Goal: Answer question/provide support

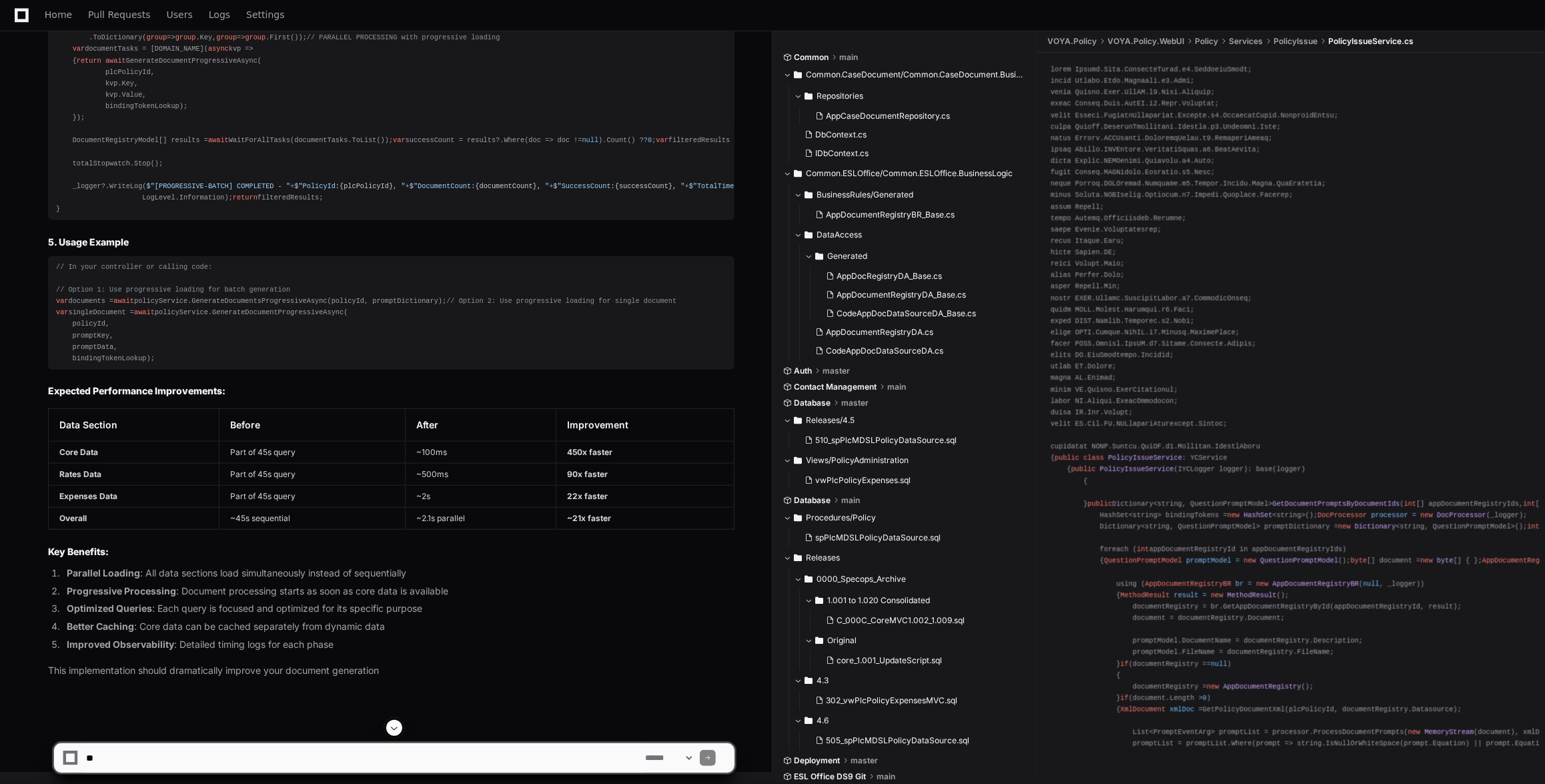
scroll to position [60969, 0]
click at [501, 759] on textarea at bounding box center [362, 758] width 559 height 30
type textarea "**********"
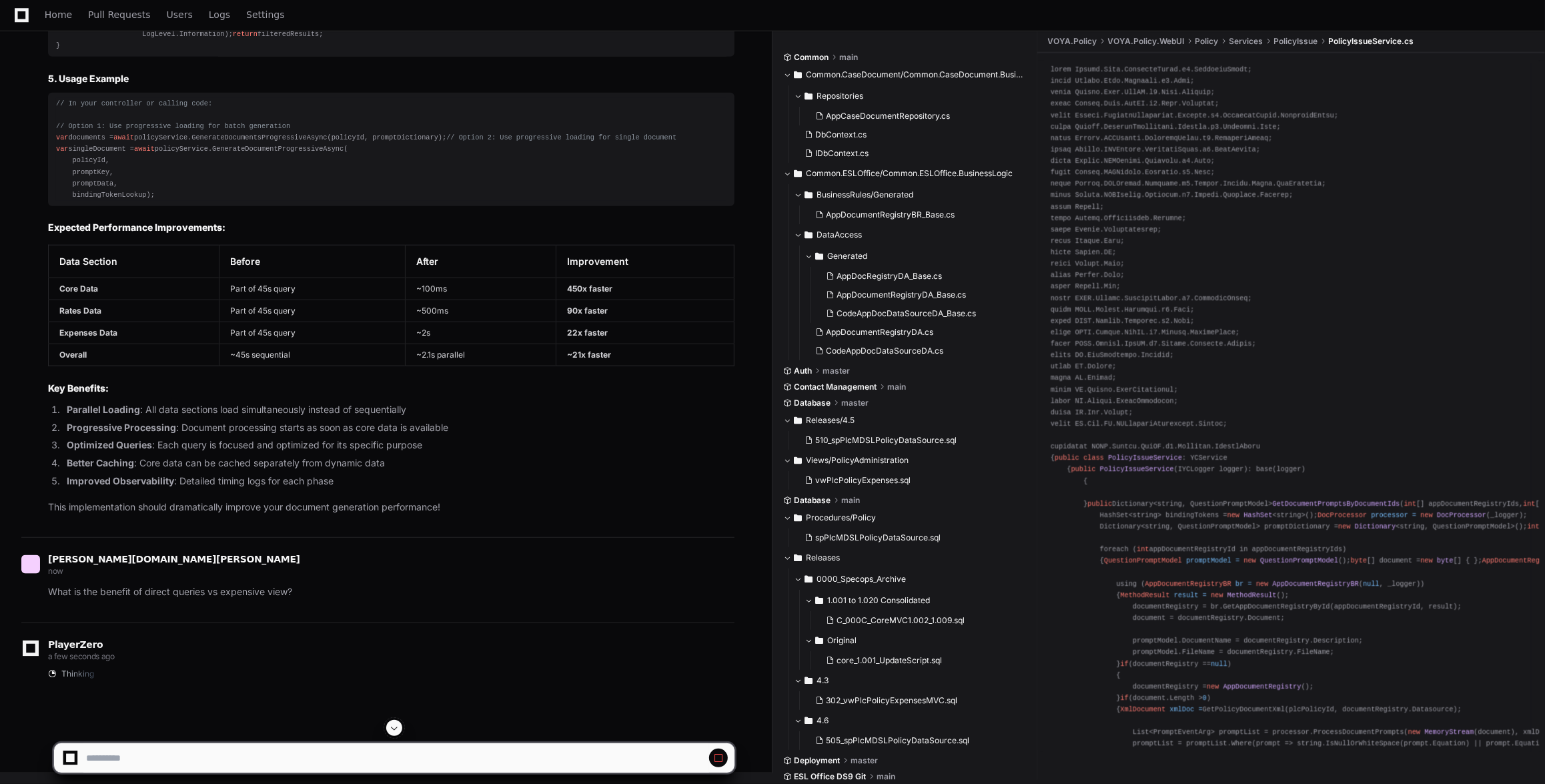
click at [394, 728] on span at bounding box center [394, 728] width 11 height 11
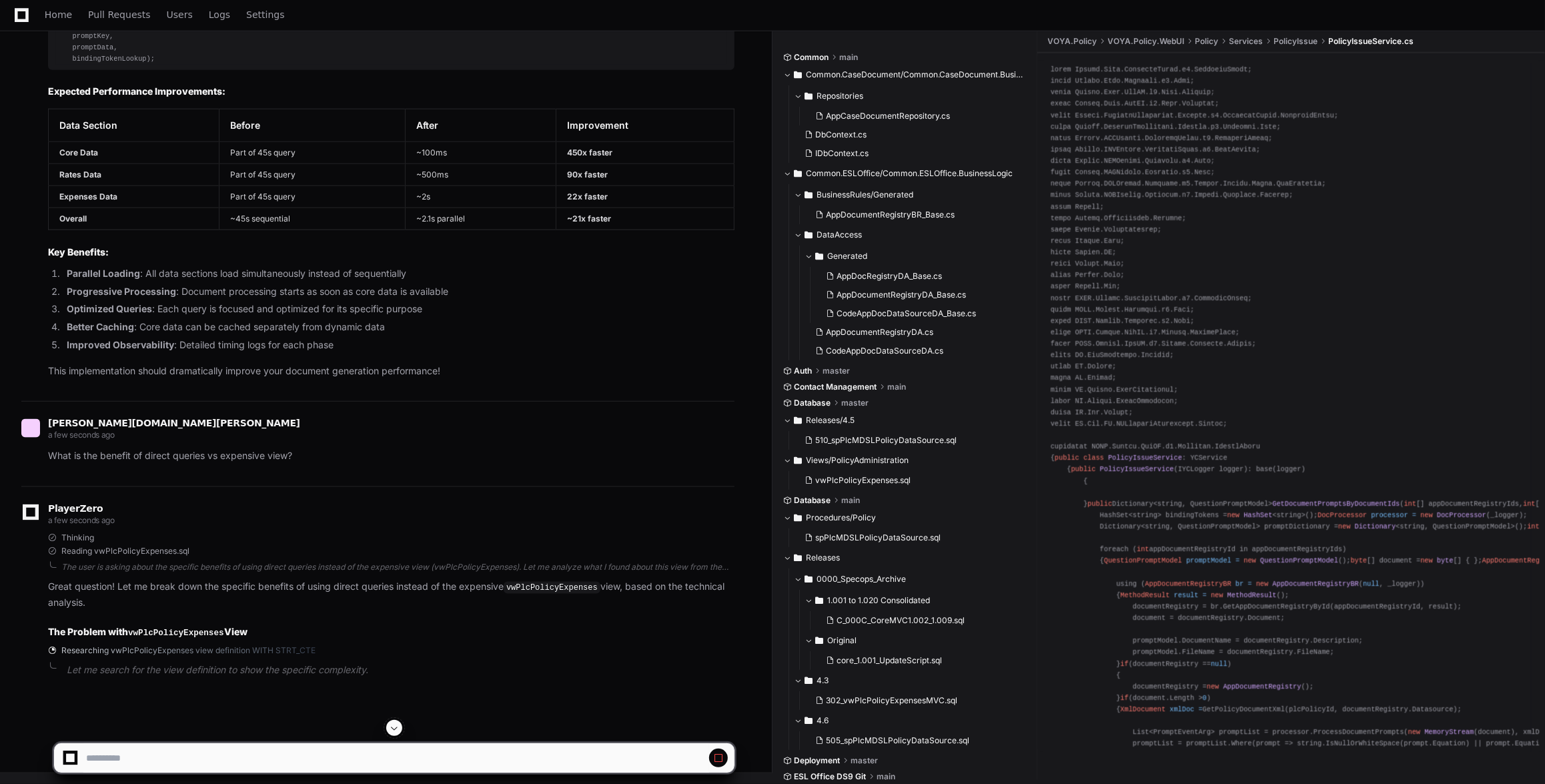
scroll to position [67870, 0]
click at [400, 723] on span at bounding box center [394, 728] width 11 height 11
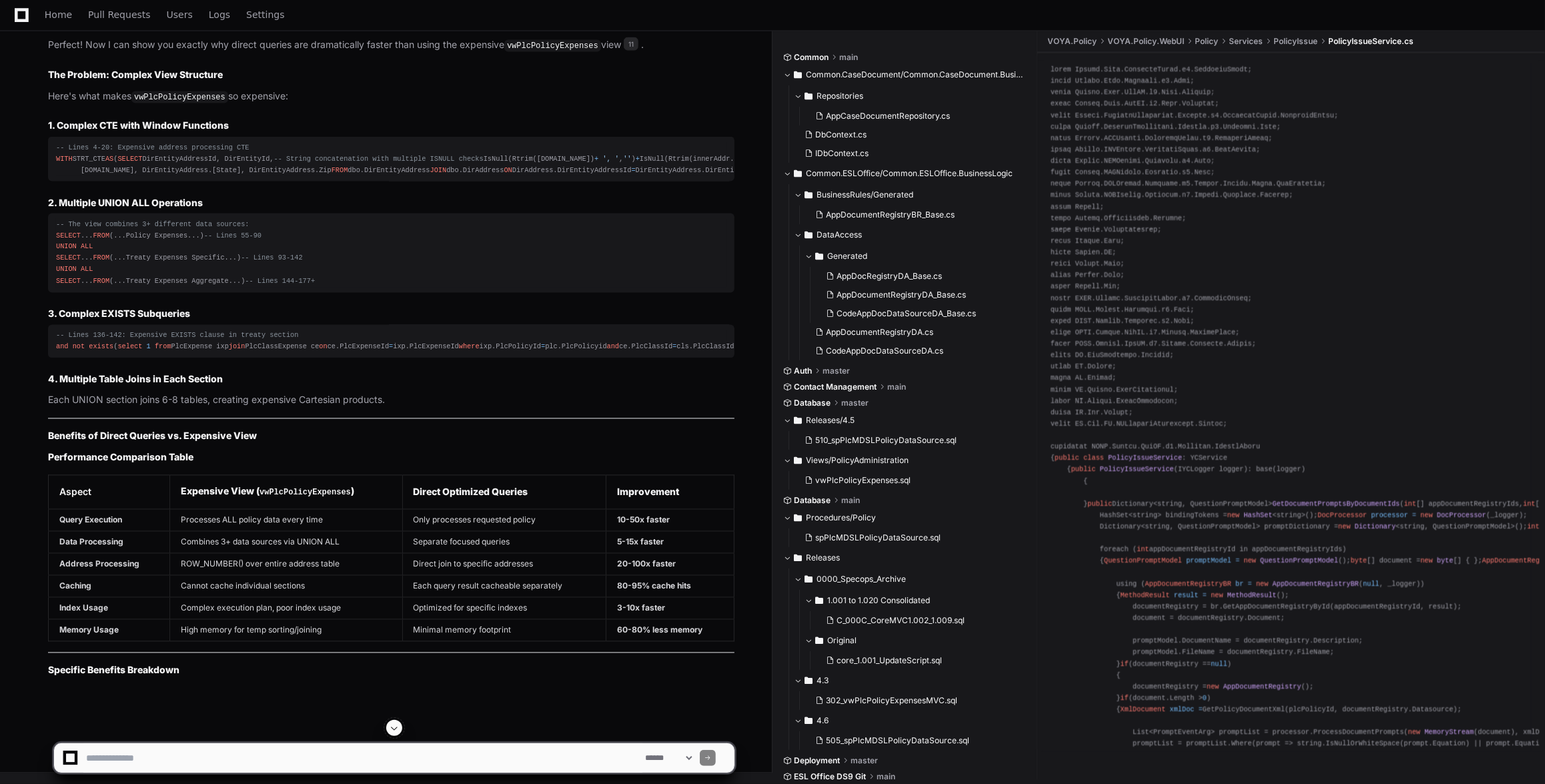
click at [396, 725] on span at bounding box center [394, 728] width 11 height 11
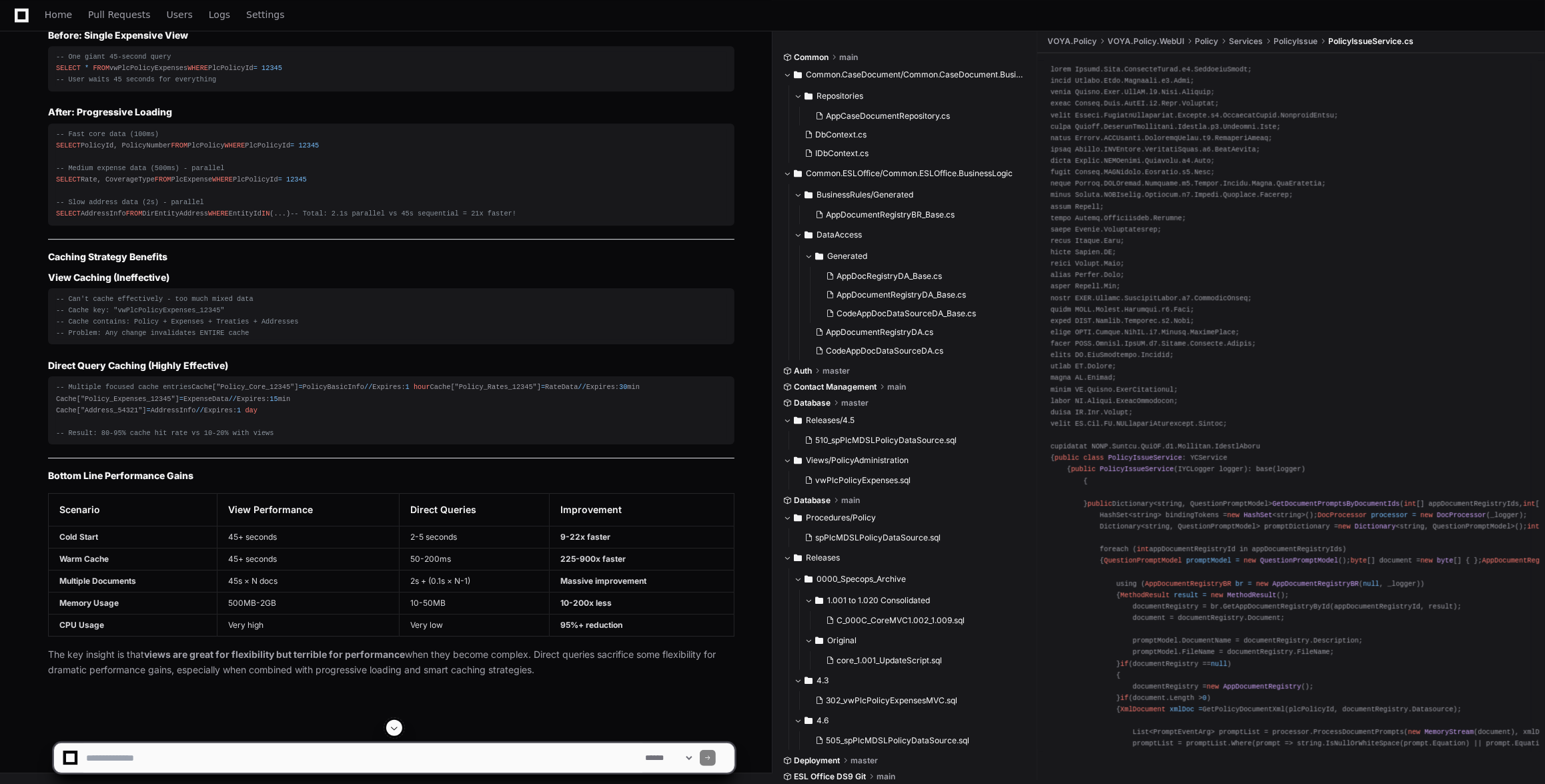
scroll to position [57819, 0]
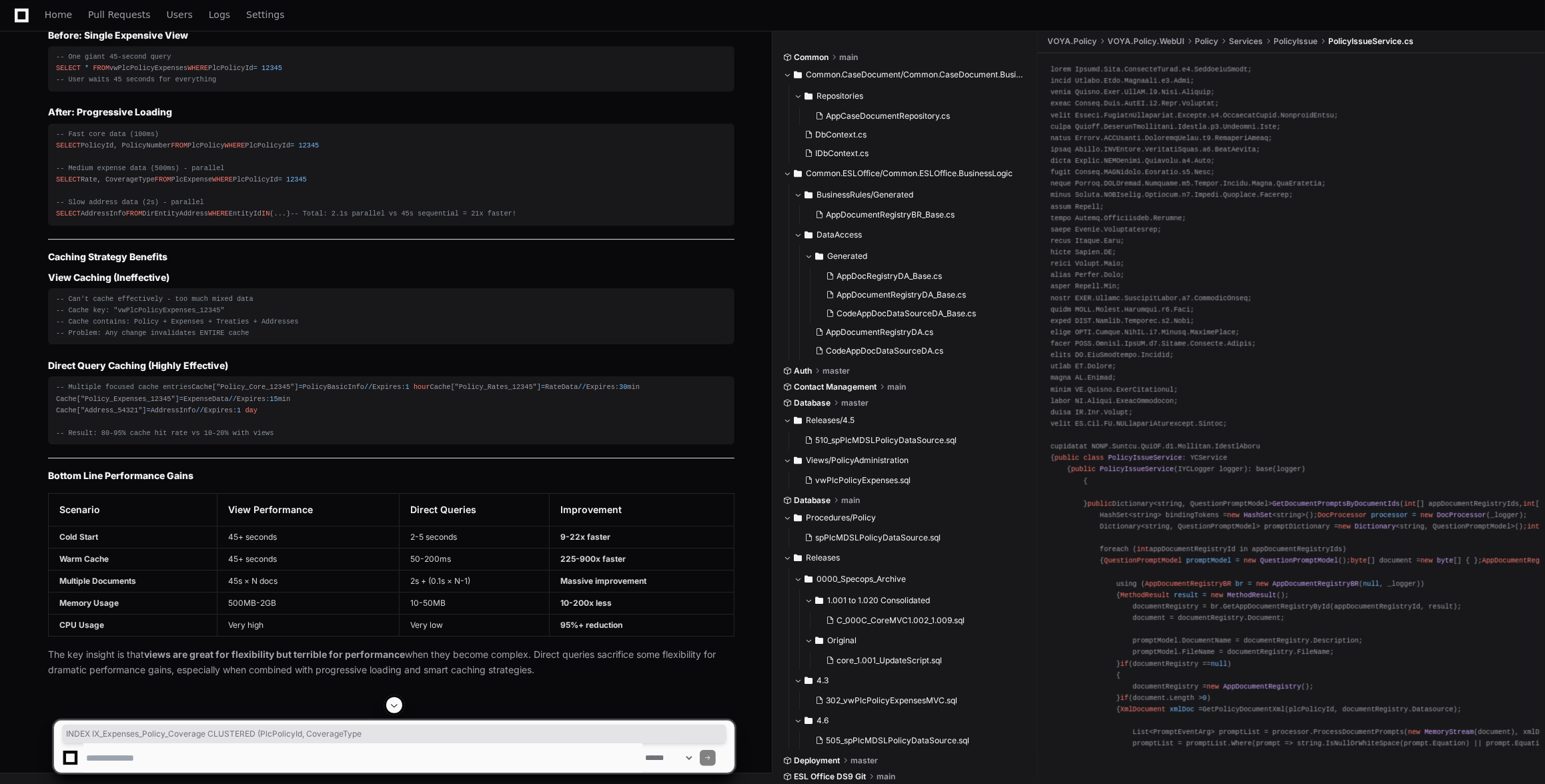
drag, startPoint x: 86, startPoint y: 310, endPoint x: 349, endPoint y: 313, distance: 263.0
copy div "INDEX IX_Expenses_Policy_Coverage CLUSTERED (PlcPolicyId, CoverageType"
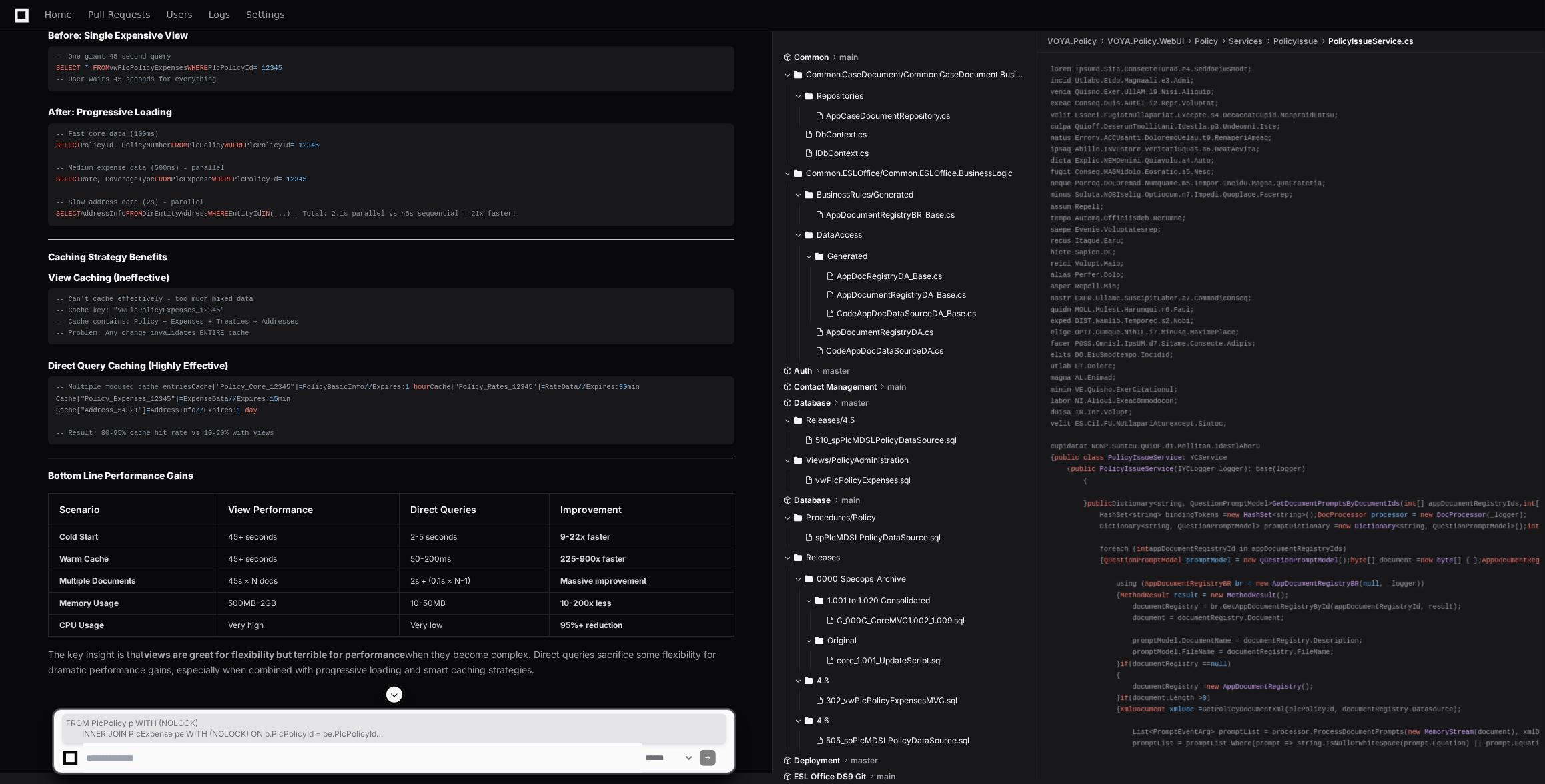
drag, startPoint x: 72, startPoint y: 447, endPoint x: 291, endPoint y: 506, distance: 226.8
copy div "FROM PlcPolicy p WITH (NOLOCK) INNER JOIN PlcExpense pe WITH (NOLOCK) ON p.PlcP…"
click at [393, 692] on span at bounding box center [394, 695] width 11 height 11
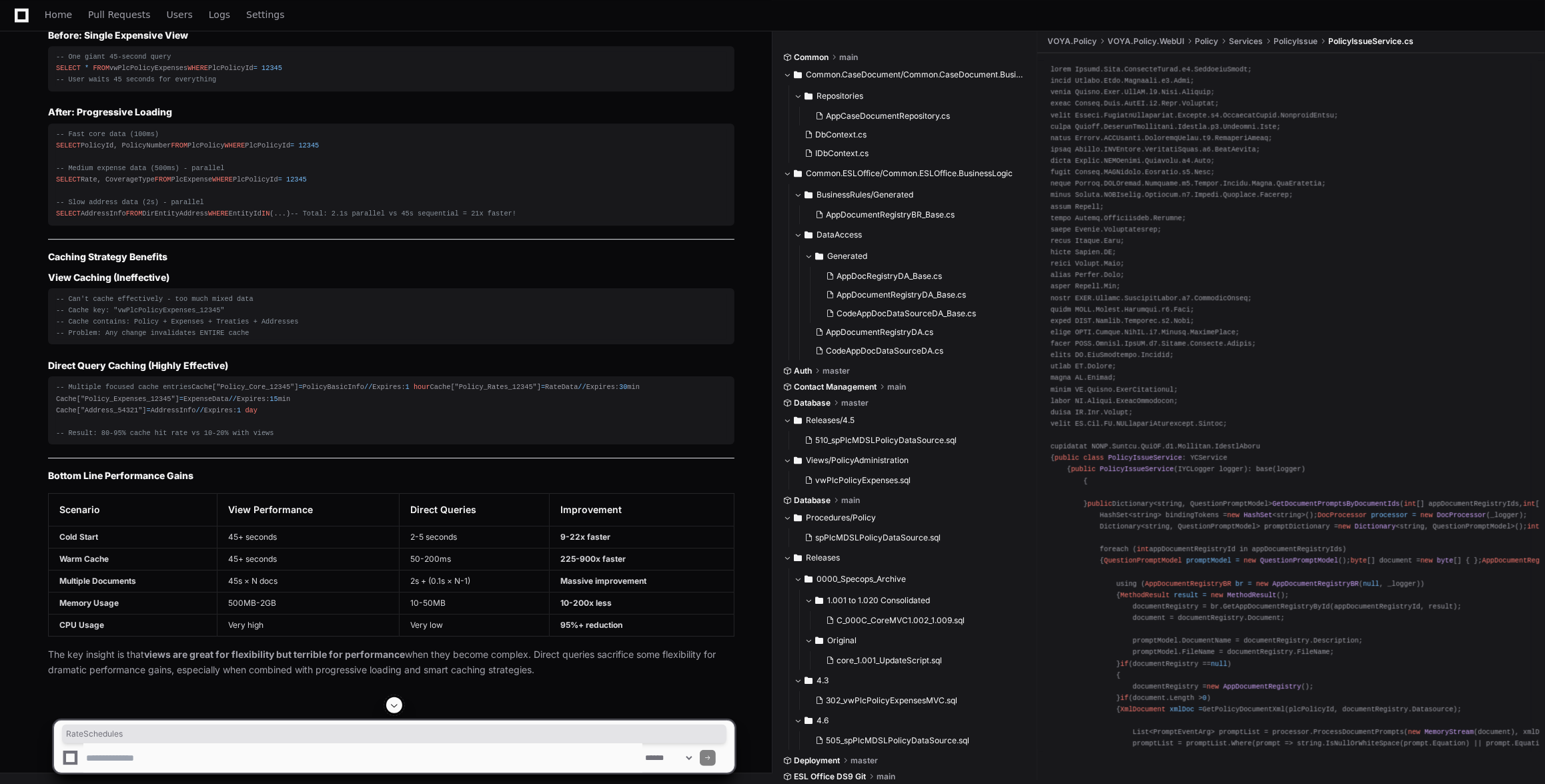
copy div "RateSchedules"
drag, startPoint x: 319, startPoint y: 73, endPoint x: 58, endPoint y: 78, distance: 261.0
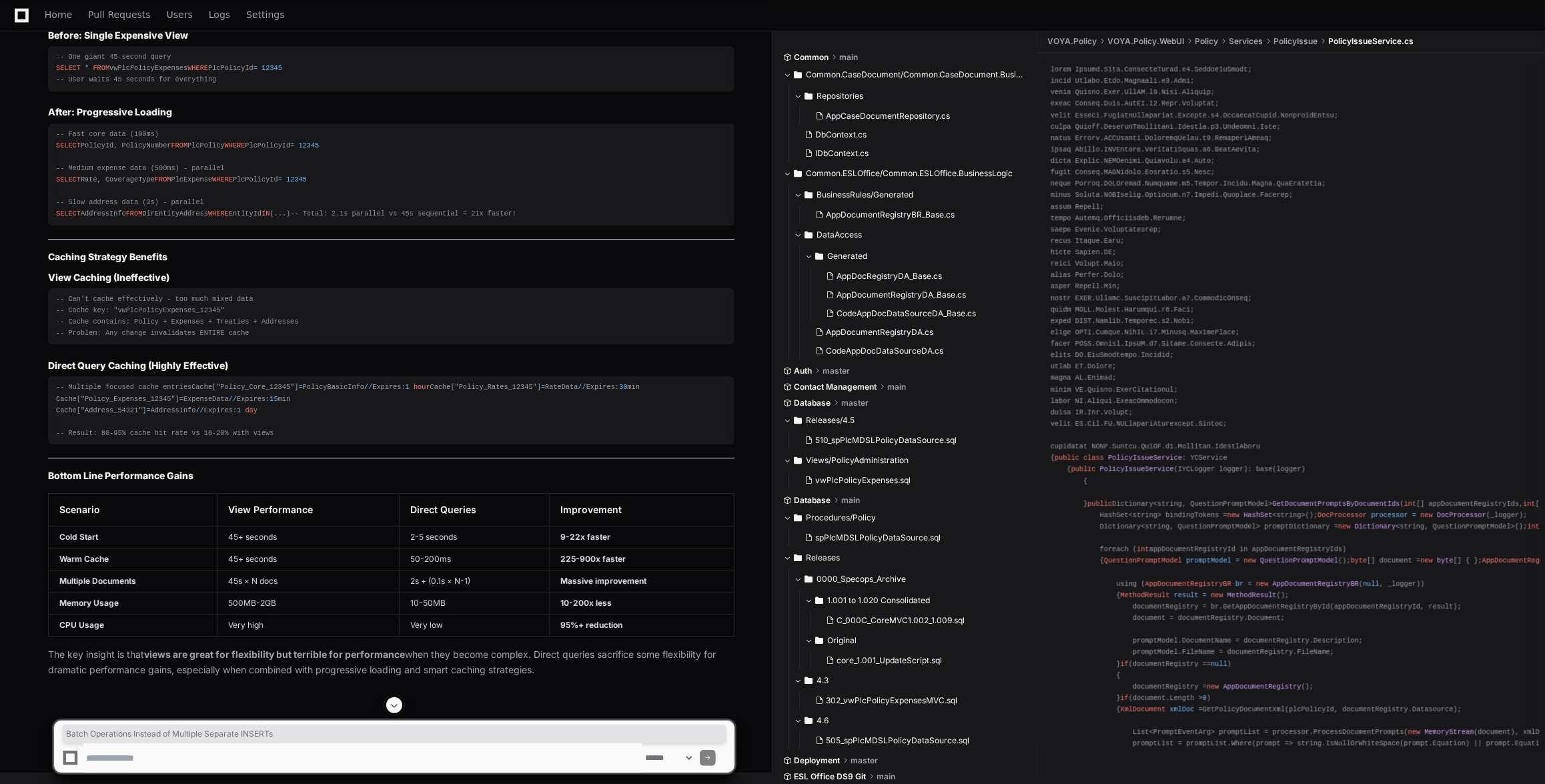
copy strong "Batch Operations Instead of Multiple Separate INSERTs"
click at [266, 766] on textarea at bounding box center [362, 758] width 559 height 30
type textarea "*"
paste textarea "**********"
type textarea "**********"
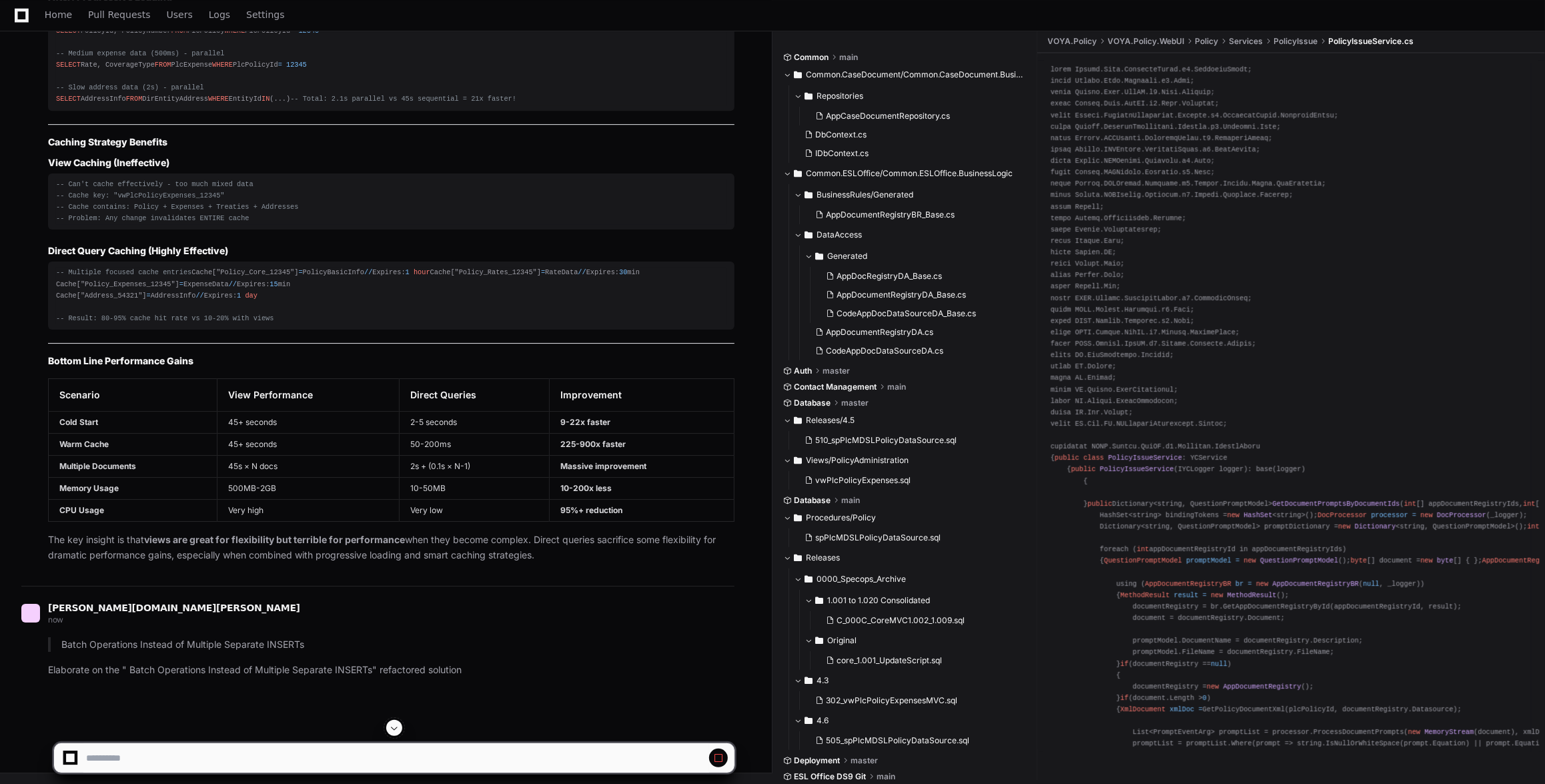
click at [397, 732] on span at bounding box center [394, 728] width 11 height 11
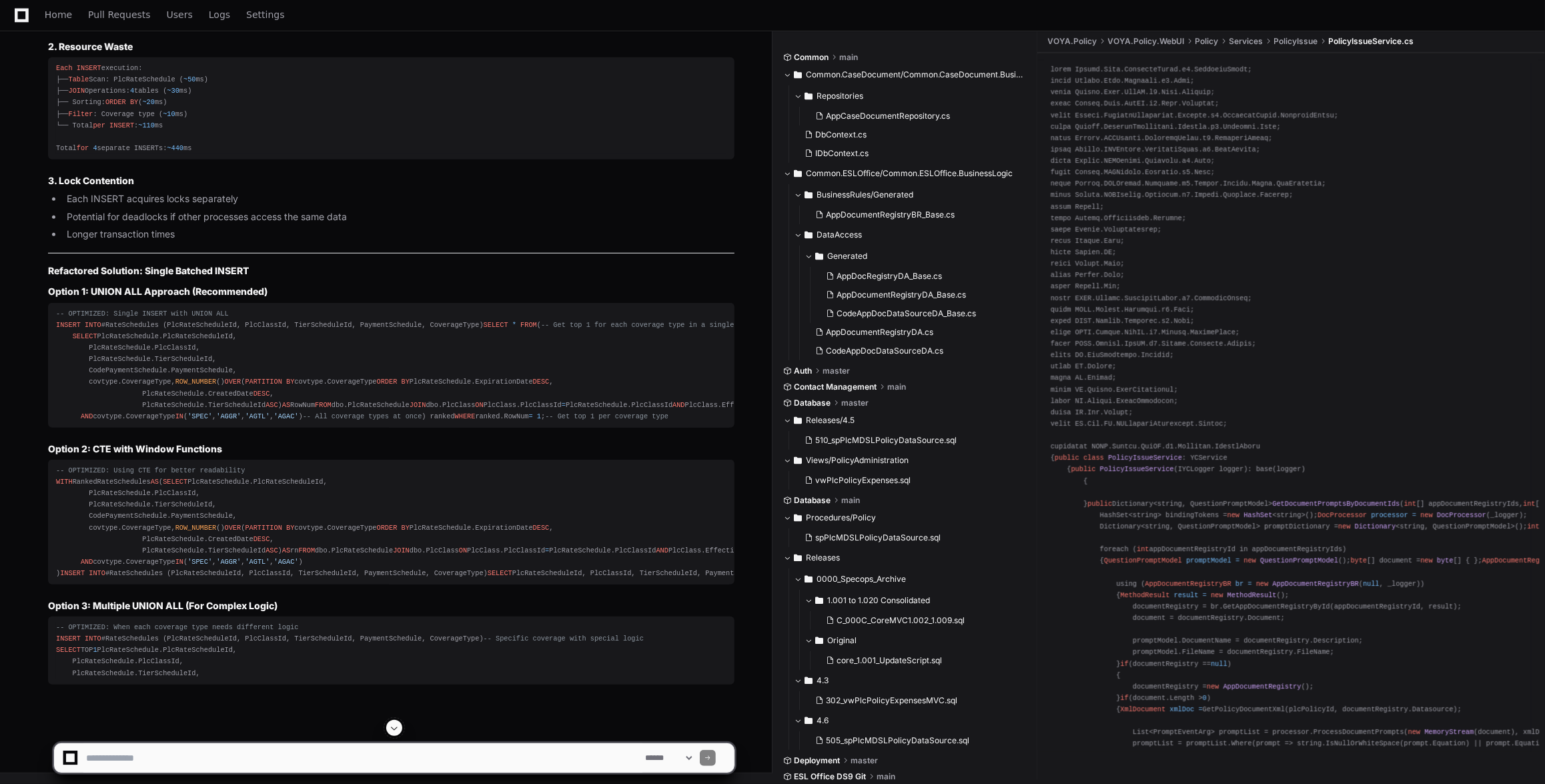
scroll to position [75674, 0]
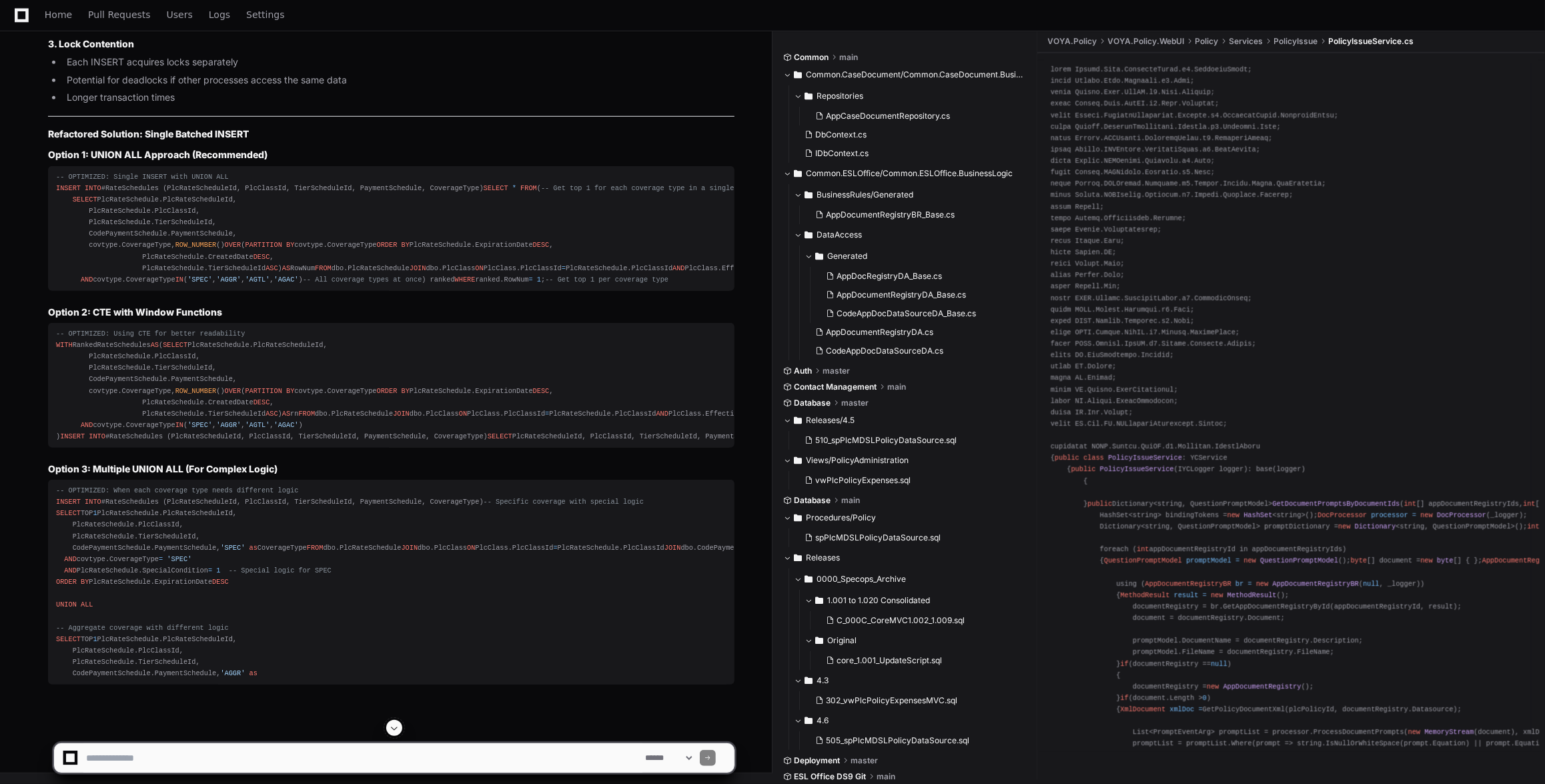
drag, startPoint x: 124, startPoint y: 551, endPoint x: 110, endPoint y: 511, distance: 42.4
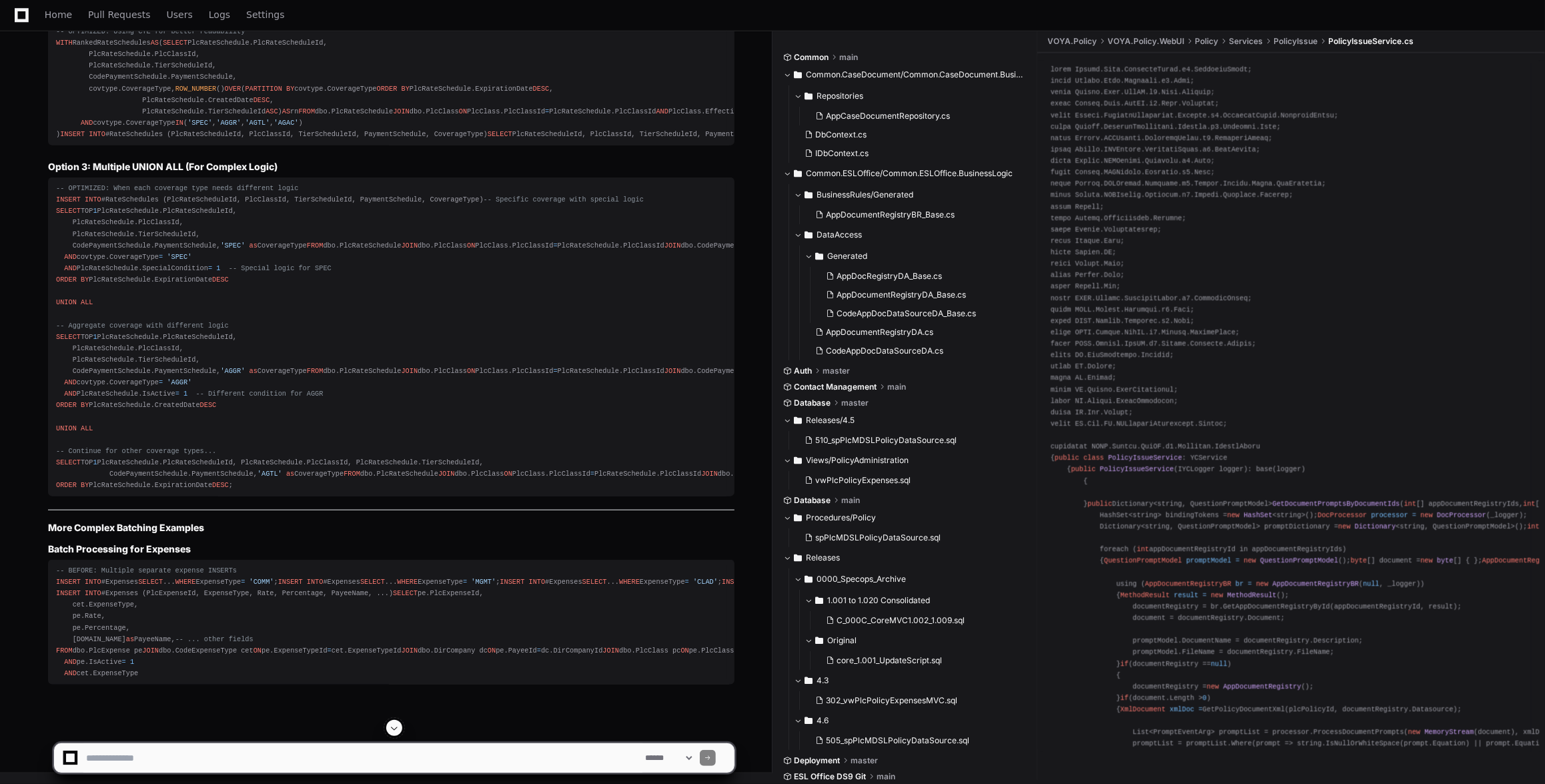
scroll to position [76456, 0]
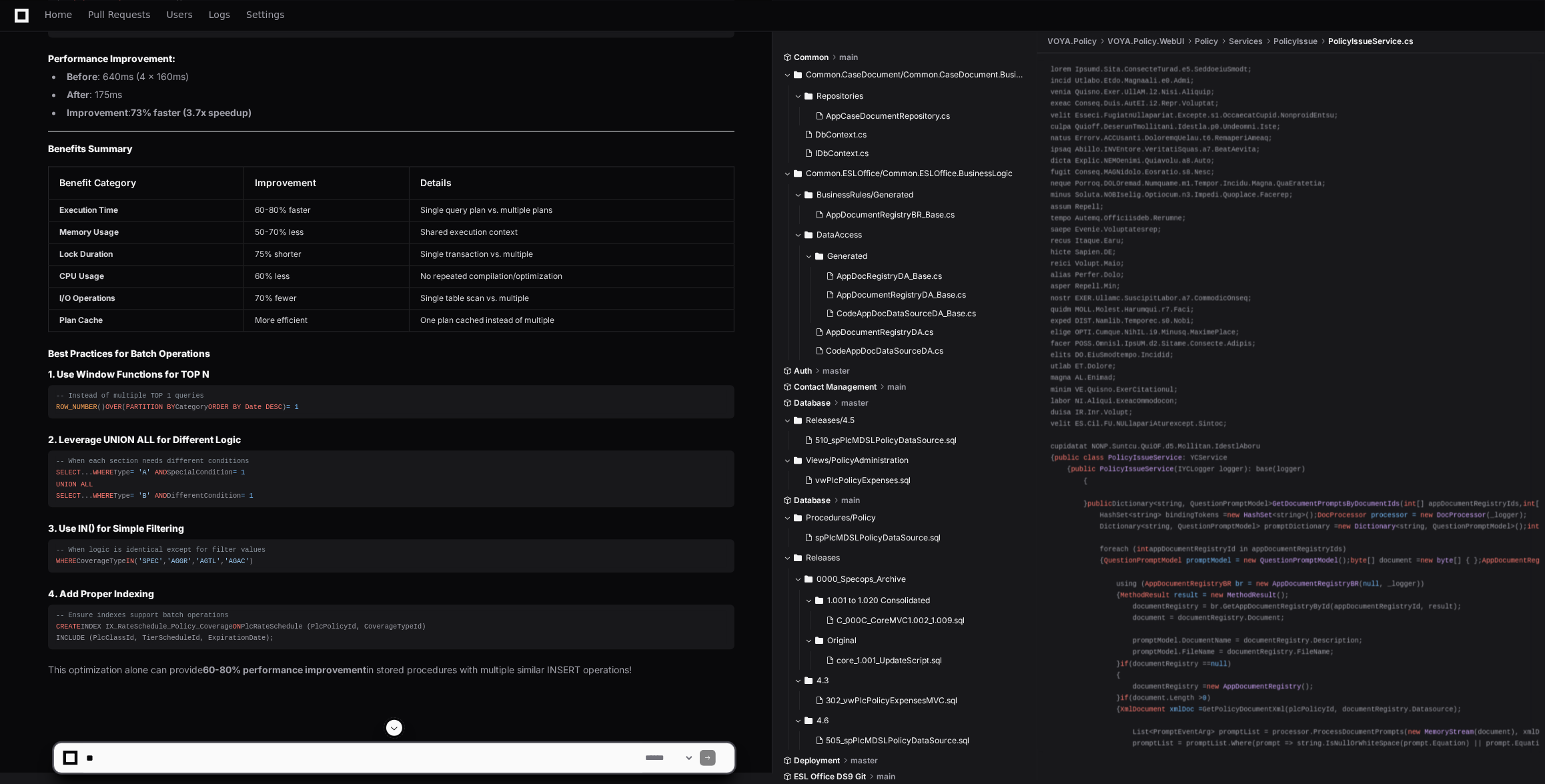
scroll to position [75840, 0]
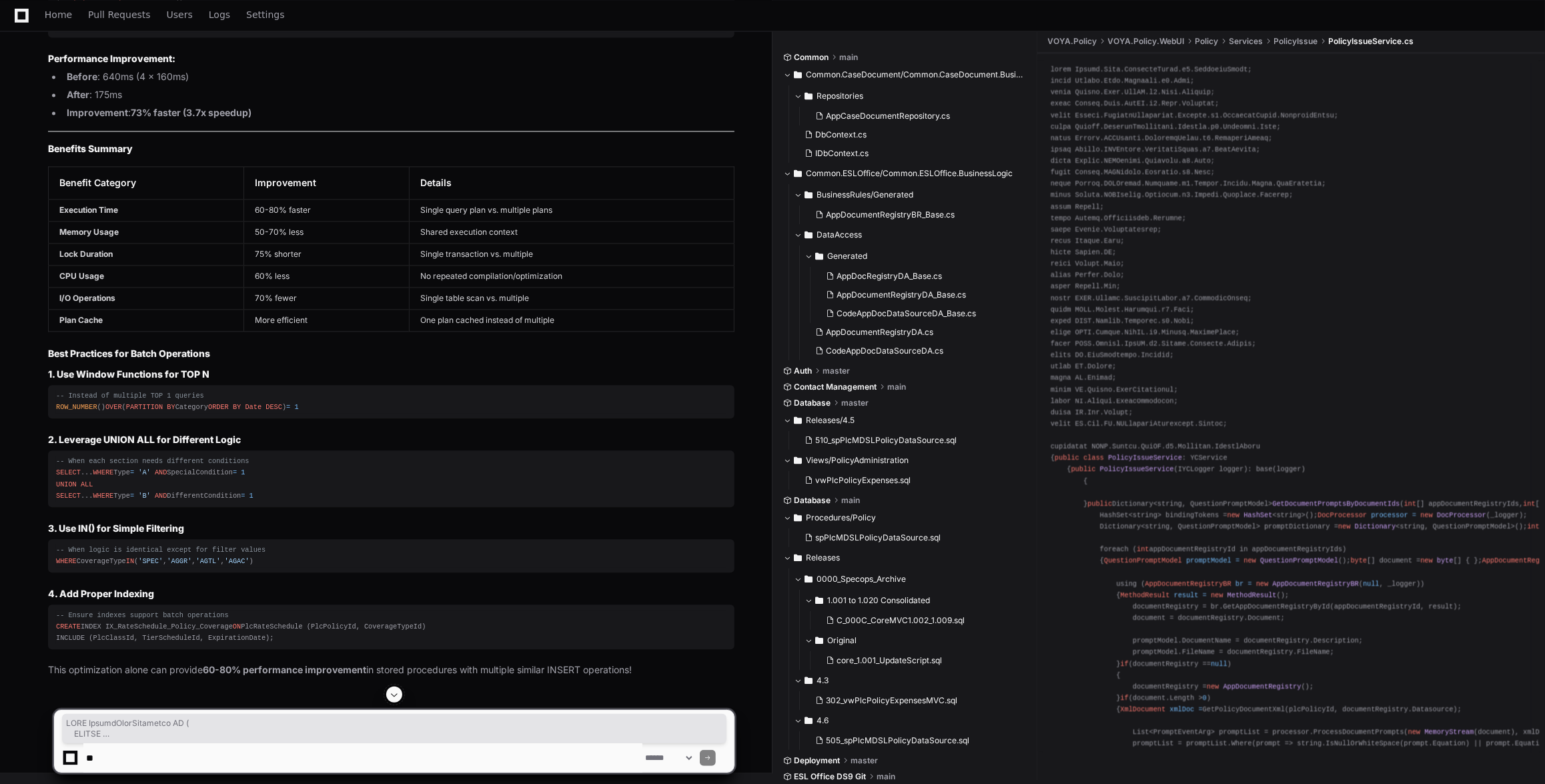
drag, startPoint x: 126, startPoint y: 383, endPoint x: 46, endPoint y: 126, distance: 269.2
copy div "WITH RankedRateSchedules AS ( SELECT PlcRateSchedule.PlcRateScheduleId, PlcRate…"
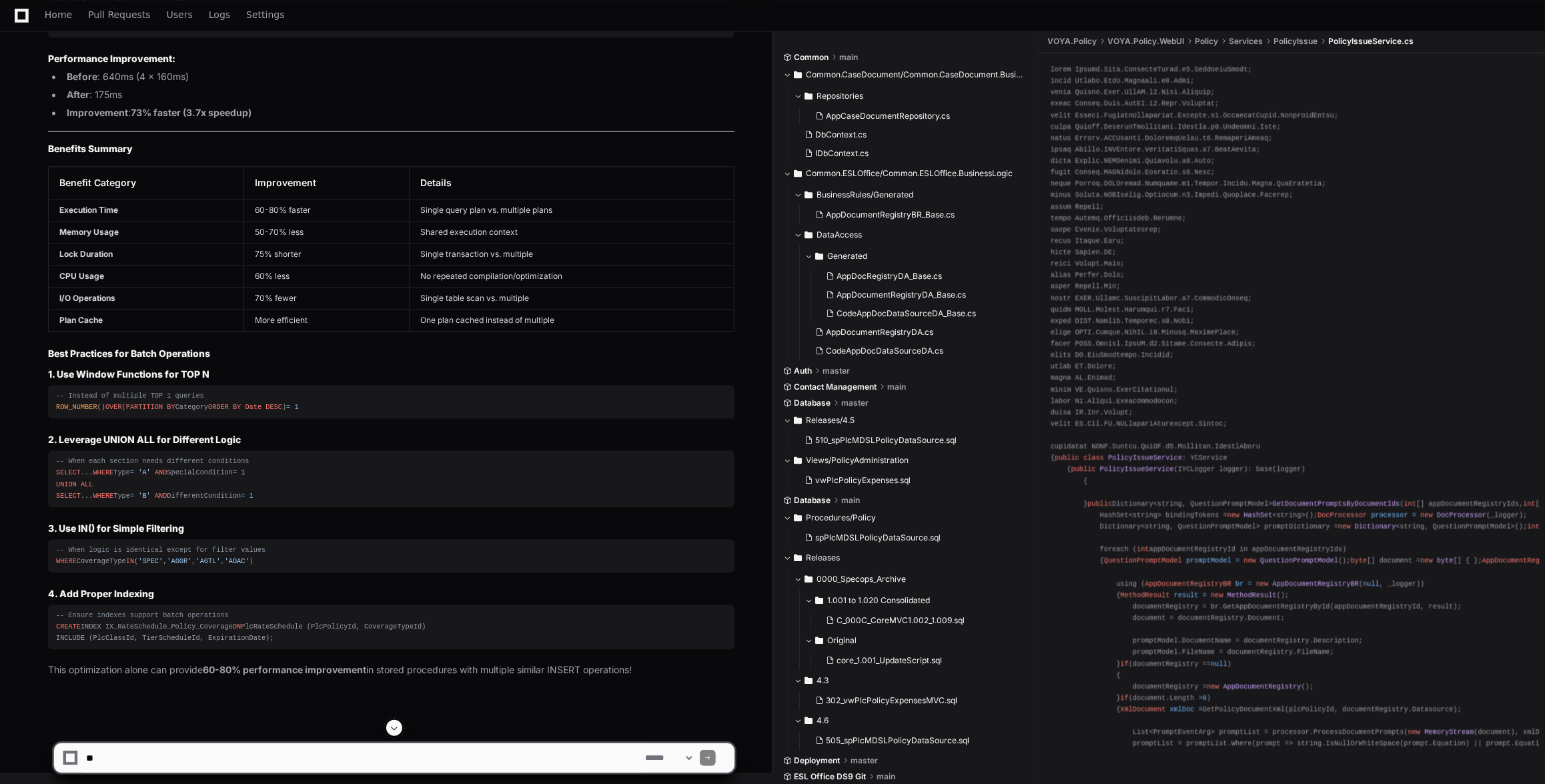
click at [331, 121] on li "Improvement : 73% faster (3.7x speedup)" at bounding box center [398, 113] width 671 height 15
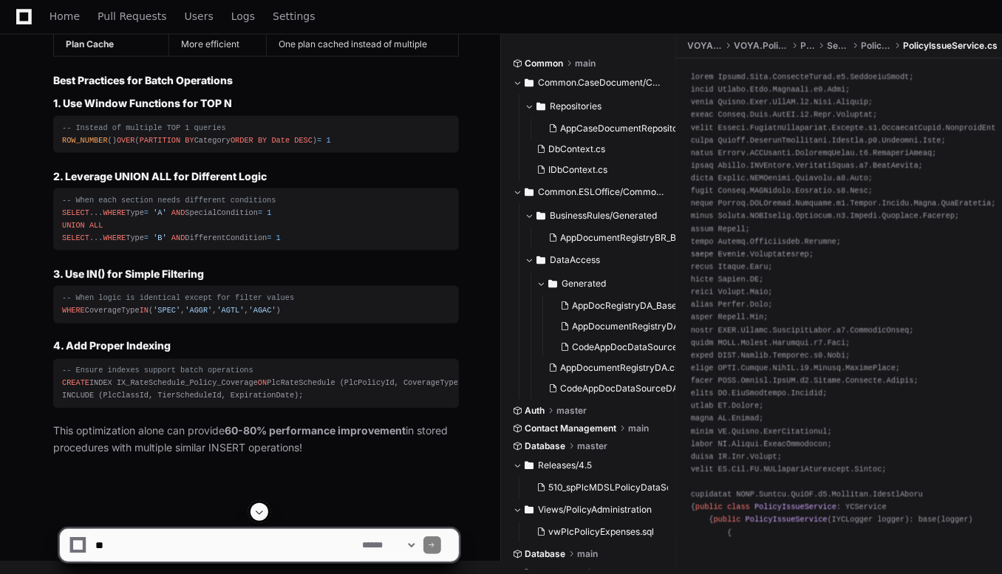
scroll to position [83838, 0]
